Goal: Task Accomplishment & Management: Manage account settings

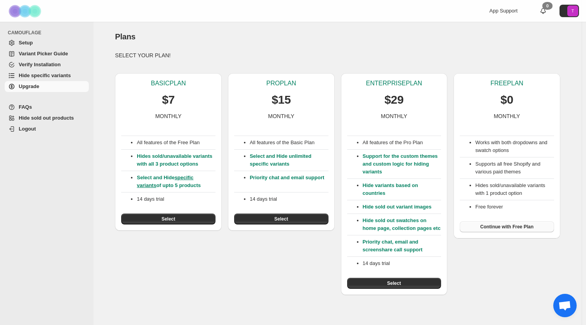
click at [499, 228] on span "Continue with Free Plan" at bounding box center [507, 227] width 53 height 6
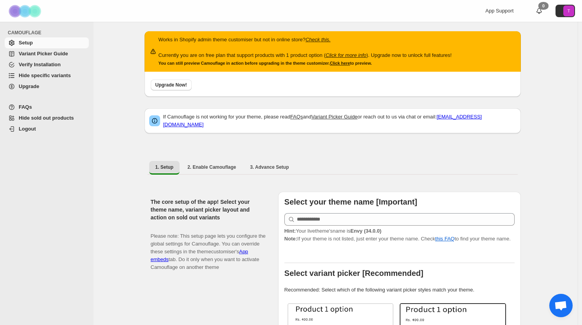
scroll to position [78, 0]
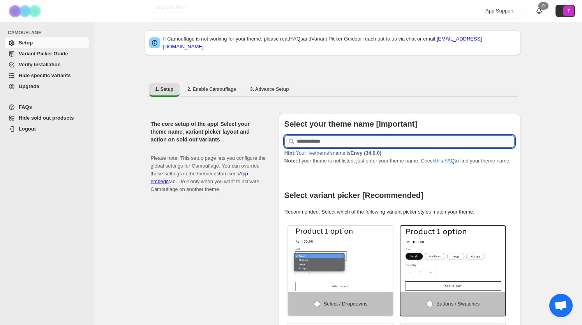
click at [332, 140] on input "text" at bounding box center [406, 141] width 218 height 12
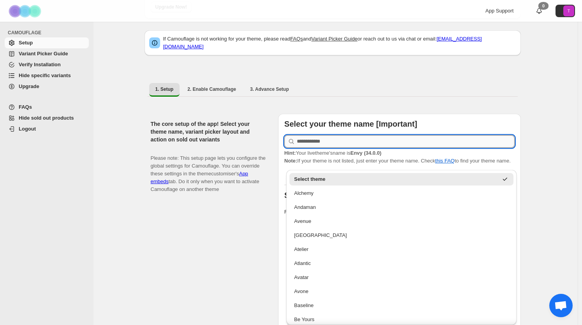
click at [332, 136] on input "text" at bounding box center [406, 141] width 218 height 12
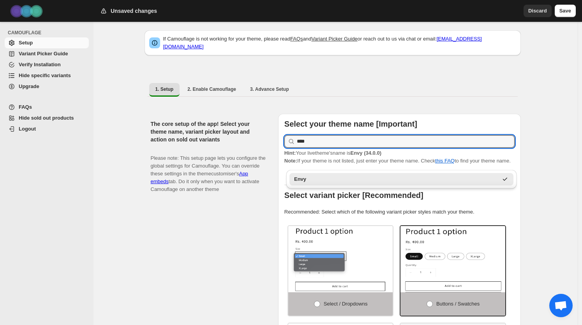
click at [325, 180] on div "Envy" at bounding box center [396, 179] width 204 height 8
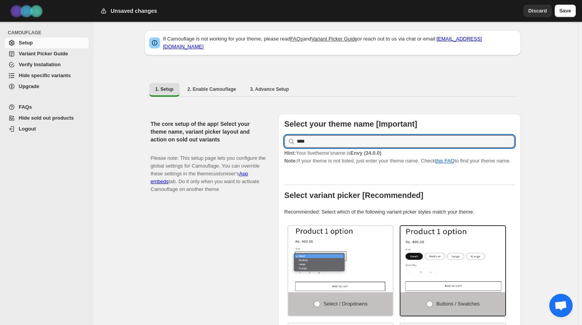
type input "****"
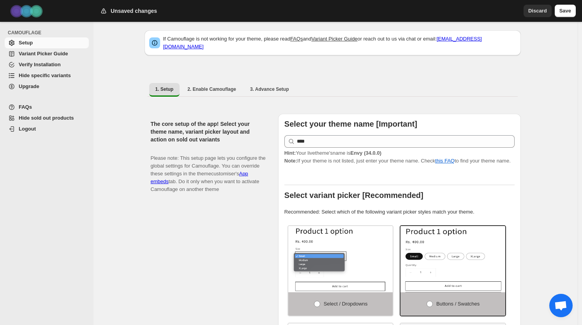
click at [270, 210] on div "The core setup of the app! Select your theme name, variant picker layout and ac…" at bounding box center [211, 276] width 121 height 324
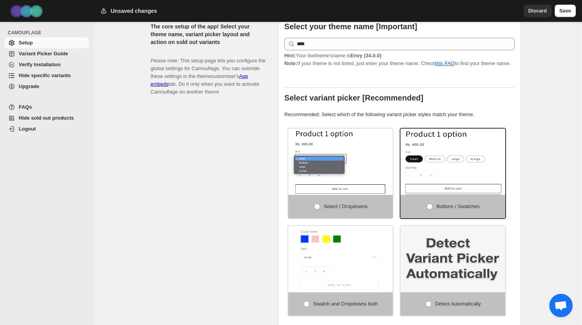
scroll to position [195, 0]
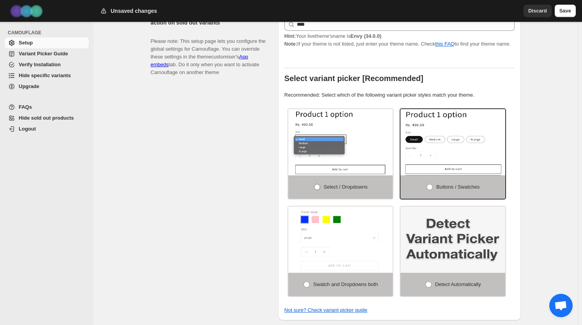
click at [316, 189] on span at bounding box center [317, 187] width 6 height 6
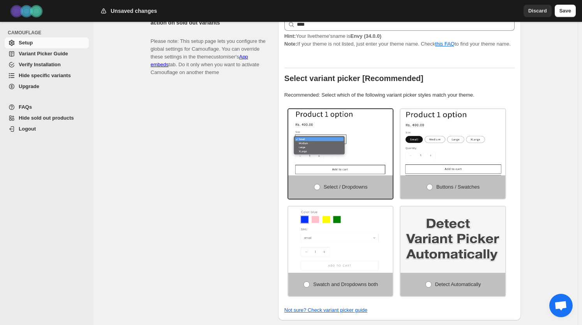
click at [235, 198] on div "The core setup of the app! Select your theme name, variant picker layout and ac…" at bounding box center [211, 159] width 121 height 324
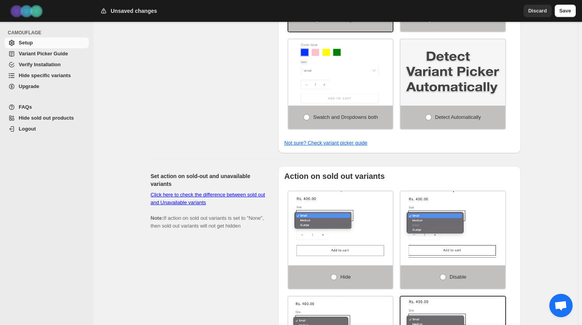
scroll to position [429, 0]
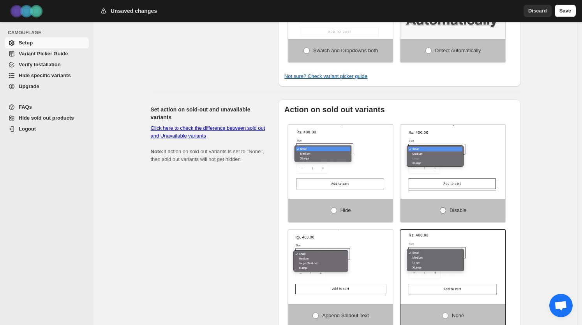
click at [451, 213] on span "Disable" at bounding box center [458, 210] width 17 height 6
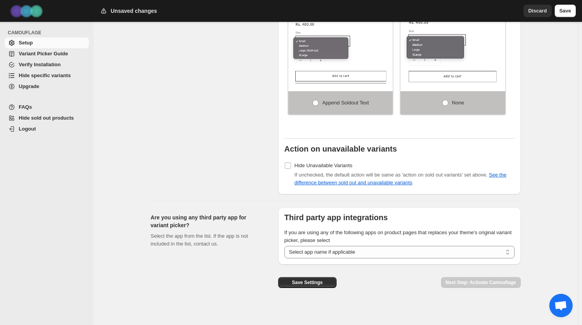
scroll to position [647, 0]
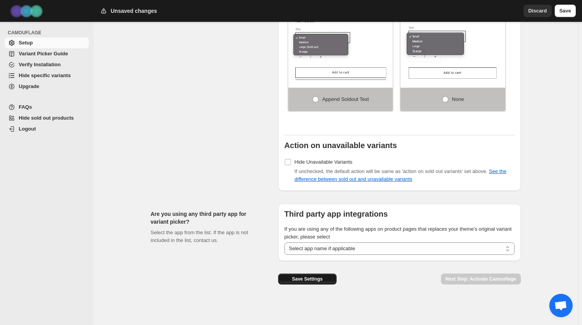
click at [311, 279] on span "Save Settings" at bounding box center [307, 279] width 31 height 6
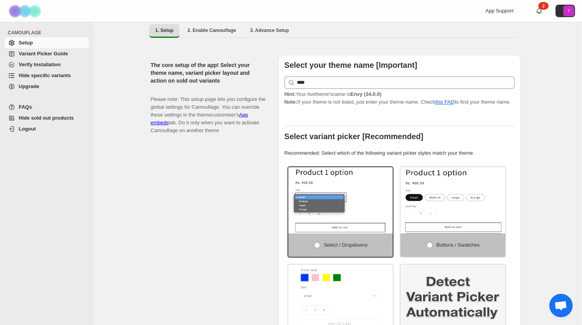
scroll to position [0, 0]
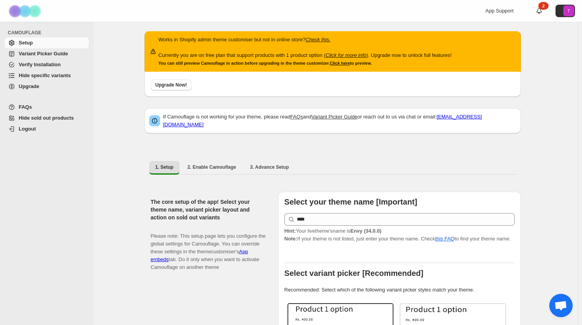
click at [34, 117] on span "Hide sold out products" at bounding box center [46, 118] width 55 height 6
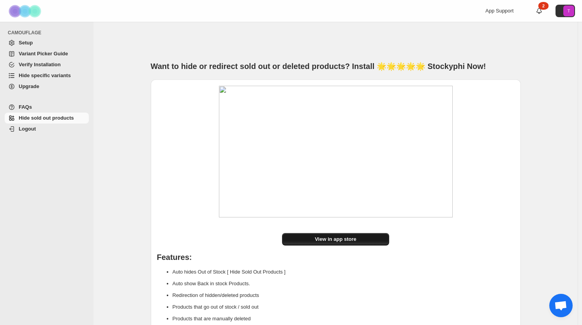
click at [327, 240] on span "View in app store" at bounding box center [336, 239] width 42 height 8
